Goal: Task Accomplishment & Management: Complete application form

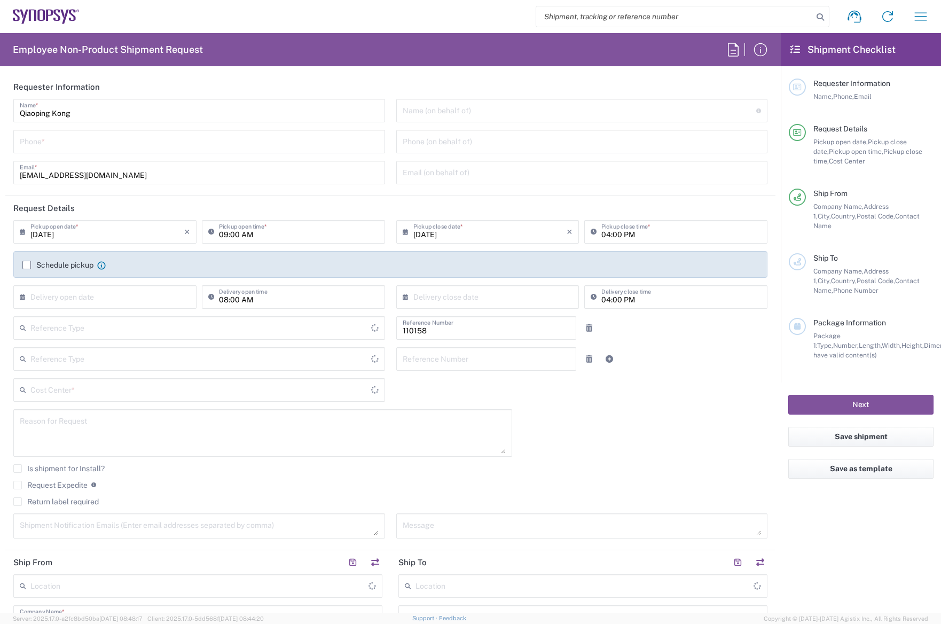
type input "Department"
type input "DE01, FAC, DE02, Munich 110158"
type input "Delivered at Place"
type input "[GEOGRAPHIC_DATA]"
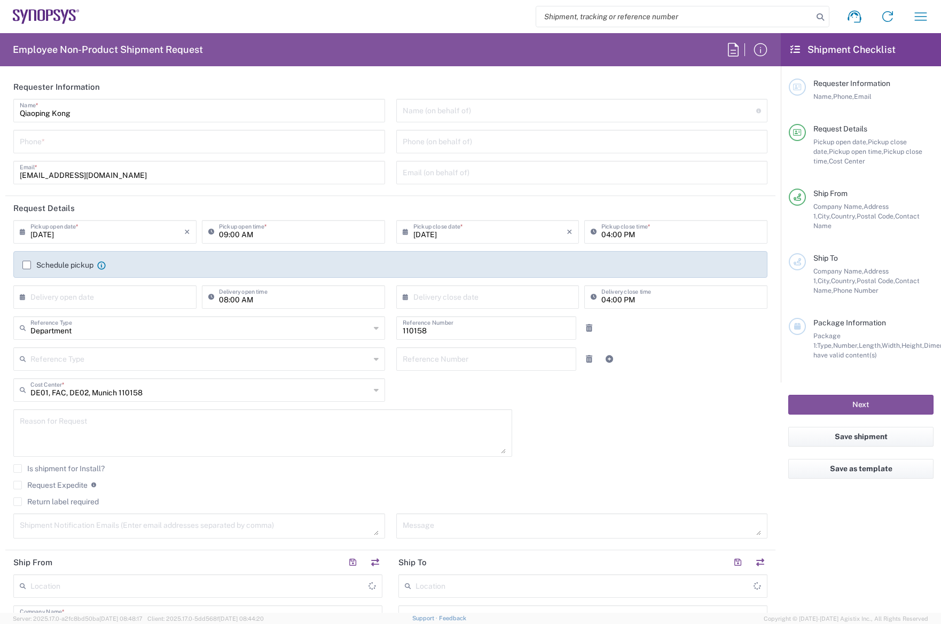
type input "[GEOGRAPHIC_DATA]"
click at [591, 10] on input "search" at bounding box center [674, 16] width 277 height 20
type input "[GEOGRAPHIC_DATA] DE24"
type input "2729313425"
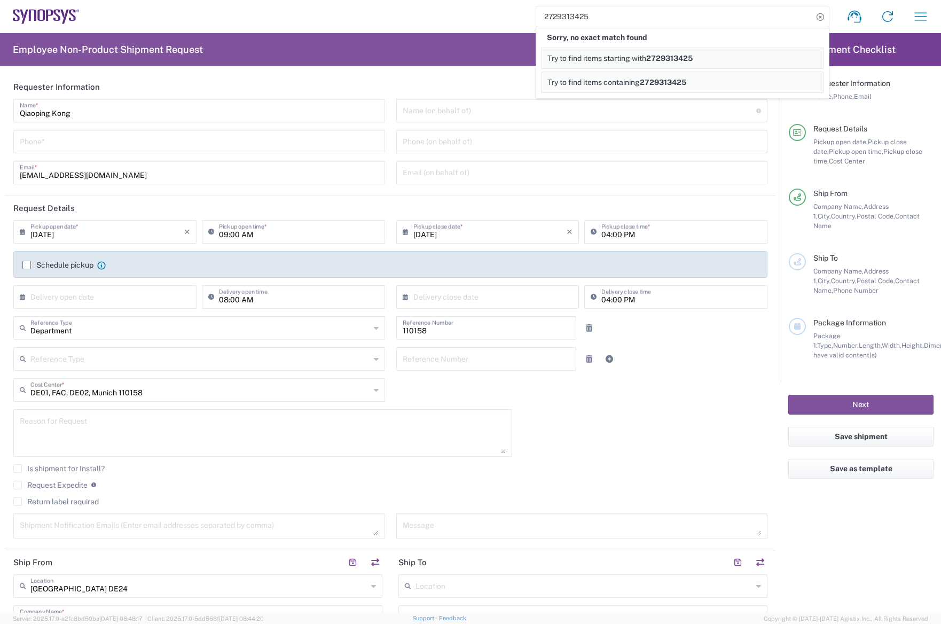
drag, startPoint x: 605, startPoint y: 17, endPoint x: 457, endPoint y: 9, distance: 147.5
click at [457, 9] on div "2729313425 Sorry, no exact match found Try to find items starting with 27293134…" at bounding box center [508, 17] width 857 height 26
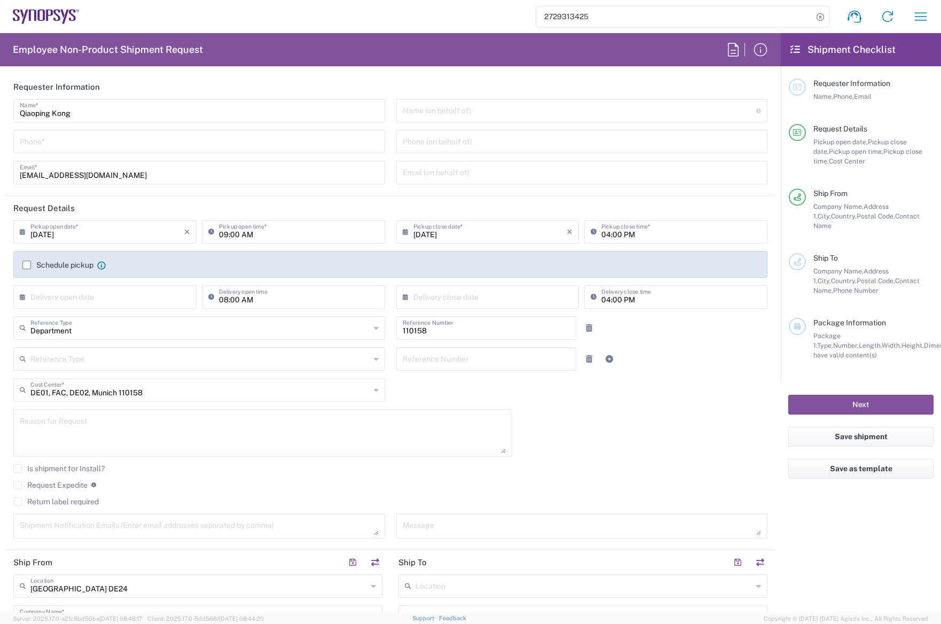
click at [664, 349] on div "Reference Type Customer Ref Department Invoice Number Purchase Order RMA Refere…" at bounding box center [390, 362] width 765 height 31
click at [675, 352] on div "Reference Type Customer Ref Department Invoice Number Purchase Order RMA Refere…" at bounding box center [390, 362] width 765 height 31
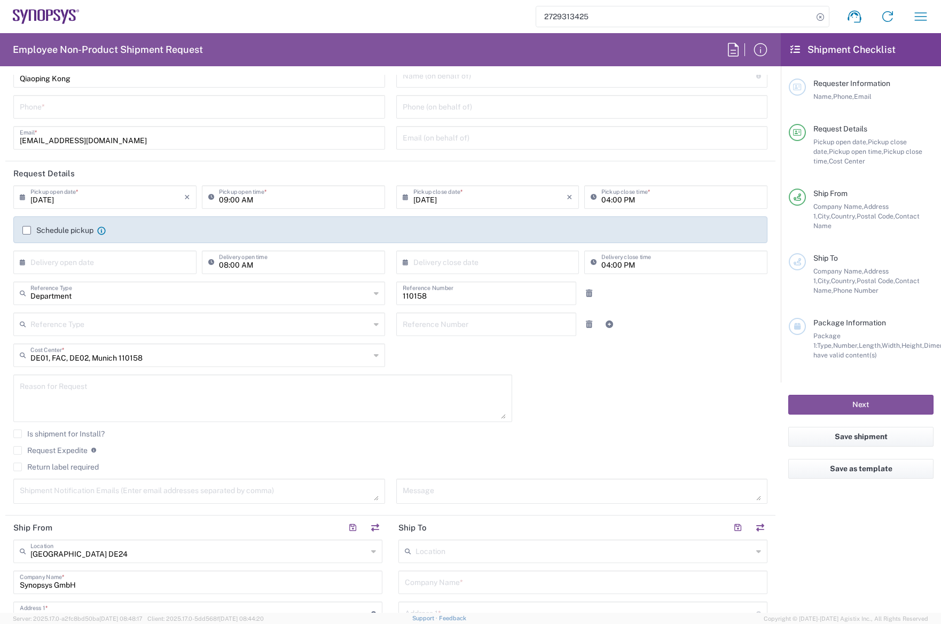
scroll to position [53, 0]
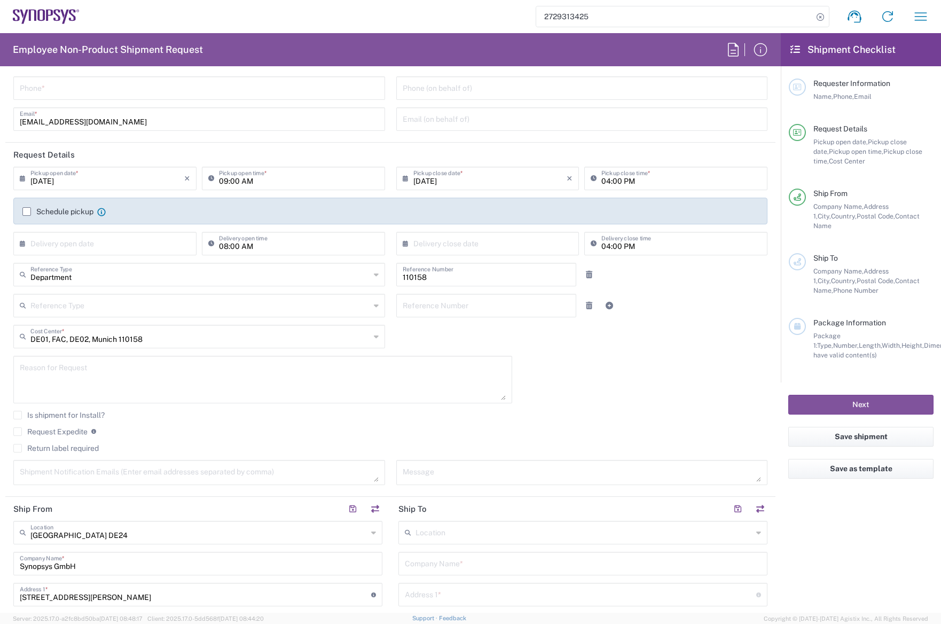
click at [676, 305] on div "Reference Type Customer Ref Department Invoice Number Purchase Order RMA Refere…" at bounding box center [390, 309] width 765 height 31
click at [687, 308] on div "Reference Type Customer Ref Department Invoice Number Purchase Order RMA Refere…" at bounding box center [390, 309] width 765 height 31
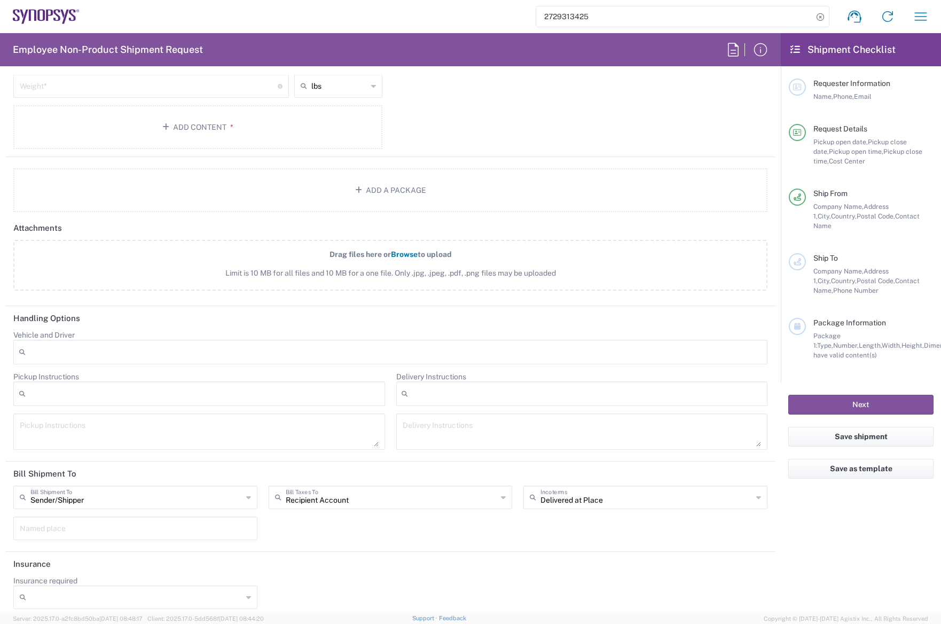
scroll to position [1101, 0]
